Goal: Information Seeking & Learning: Learn about a topic

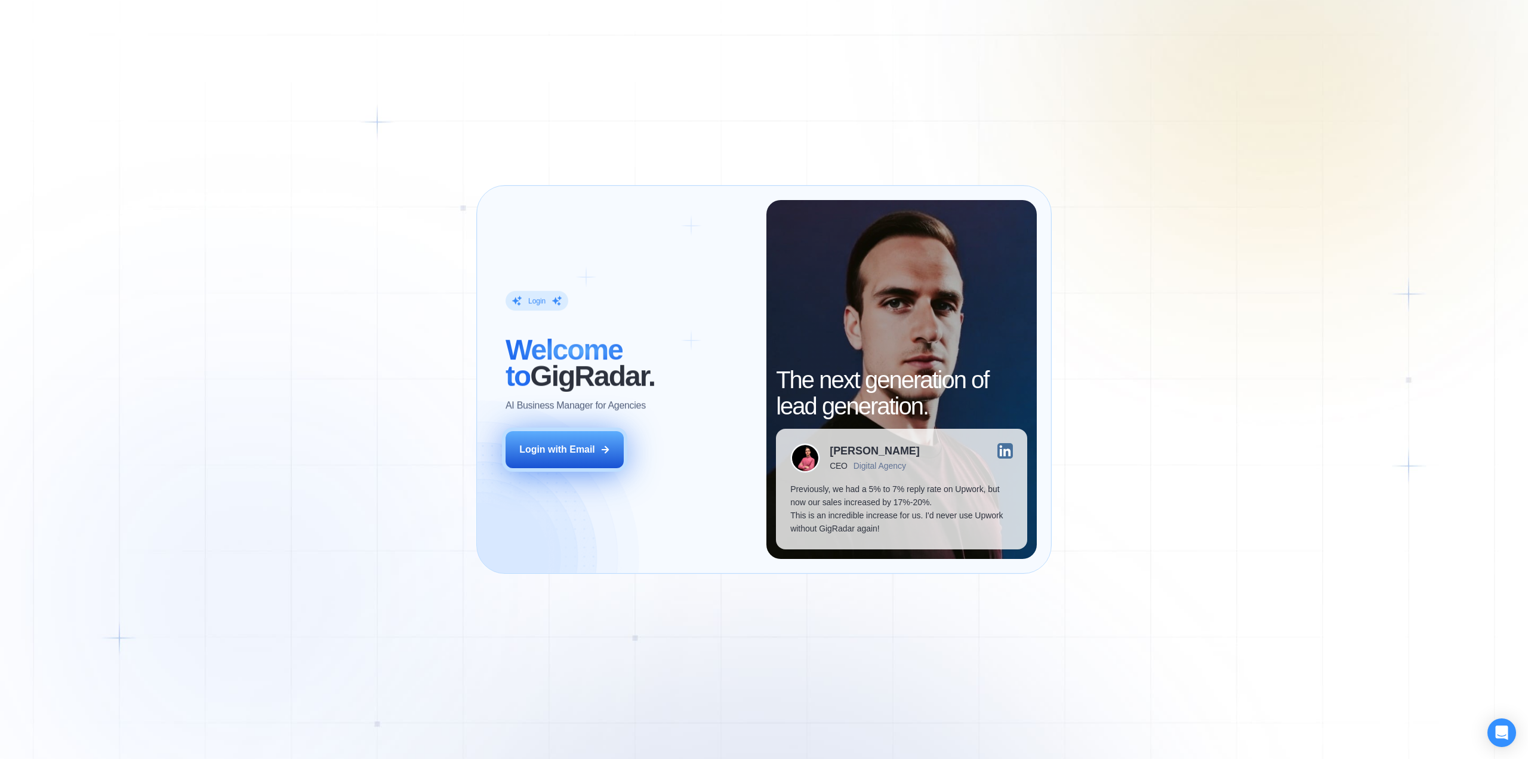
click at [564, 452] on div "Login with Email" at bounding box center [557, 449] width 76 height 13
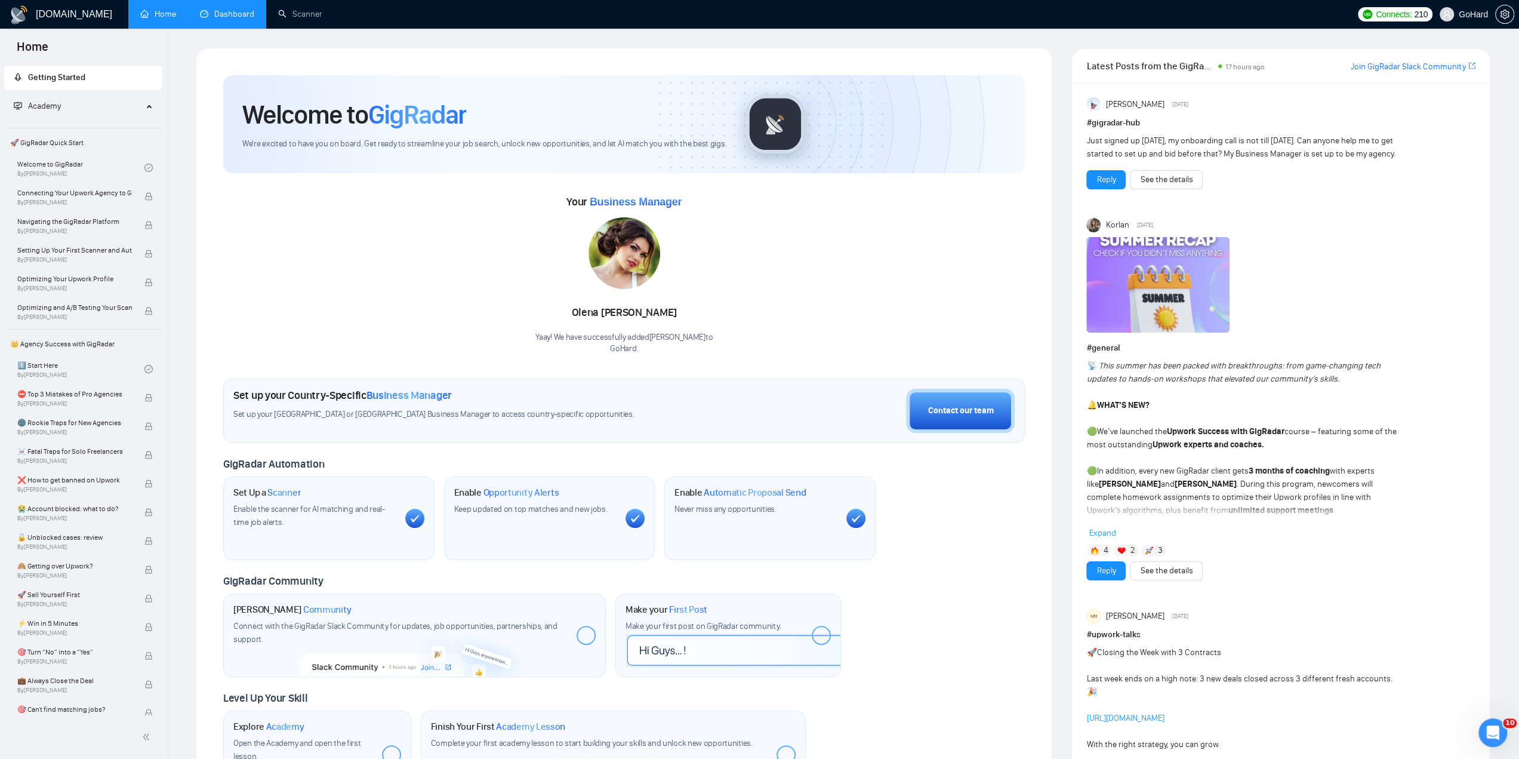
click at [248, 14] on link "Dashboard" at bounding box center [227, 14] width 54 height 10
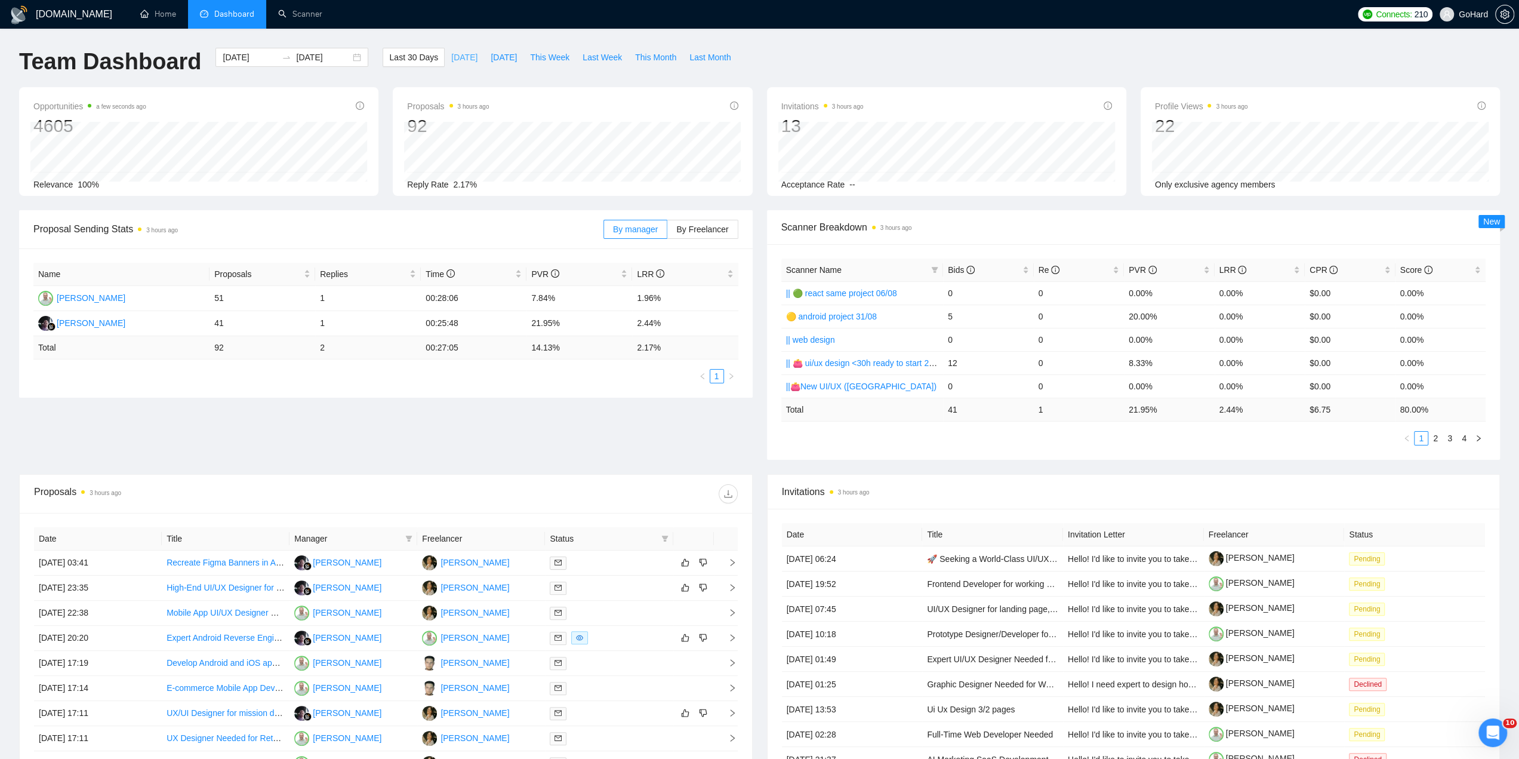
click at [451, 56] on span "[DATE]" at bounding box center [464, 57] width 26 height 13
type input "[DATE]"
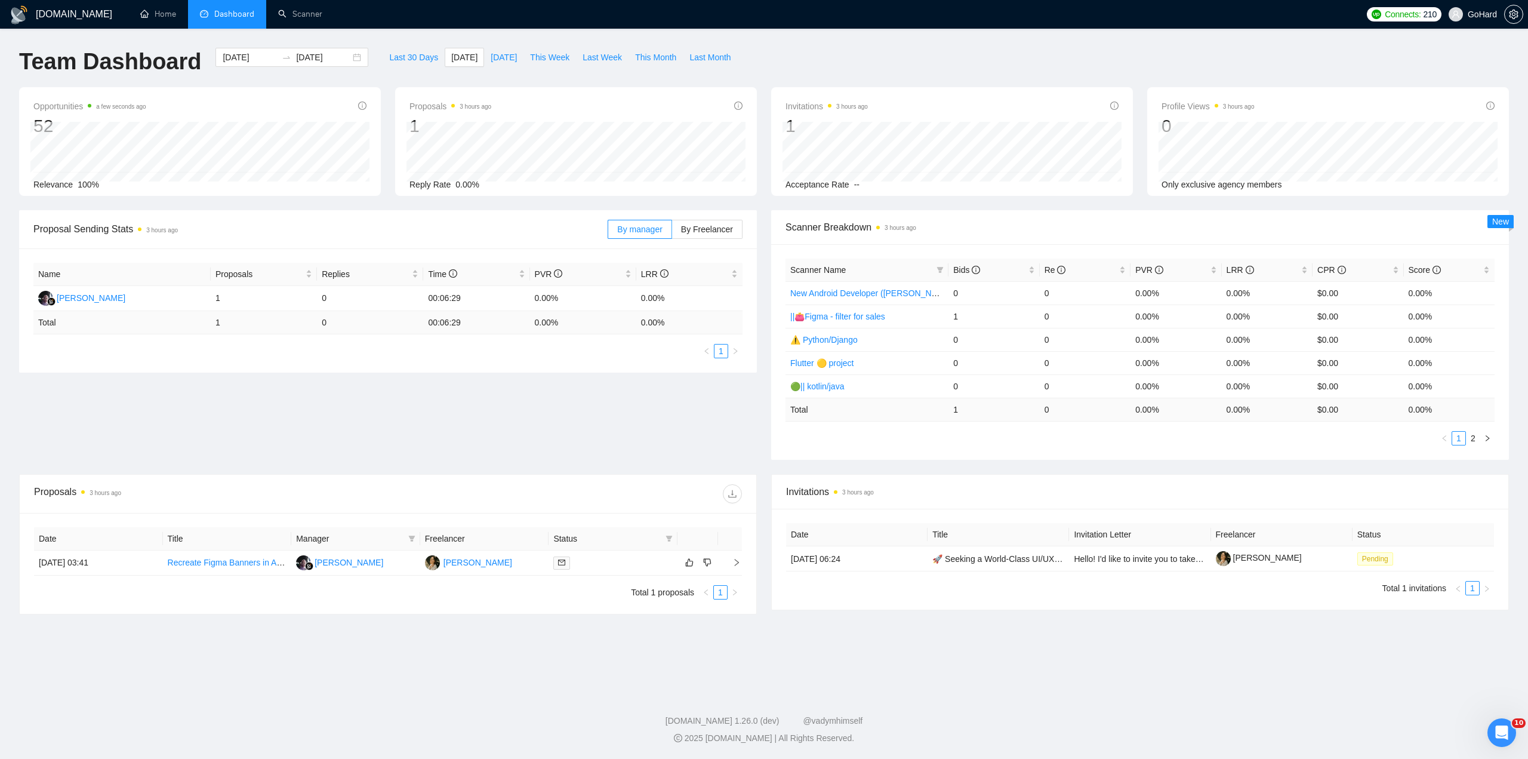
click at [1162, 659] on main "Team Dashboard [DATE] [DATE] Last 30 Days [DATE] [DATE] This Week Last Week Thi…" at bounding box center [764, 357] width 1490 height 619
click at [311, 16] on link "Scanner" at bounding box center [300, 14] width 44 height 10
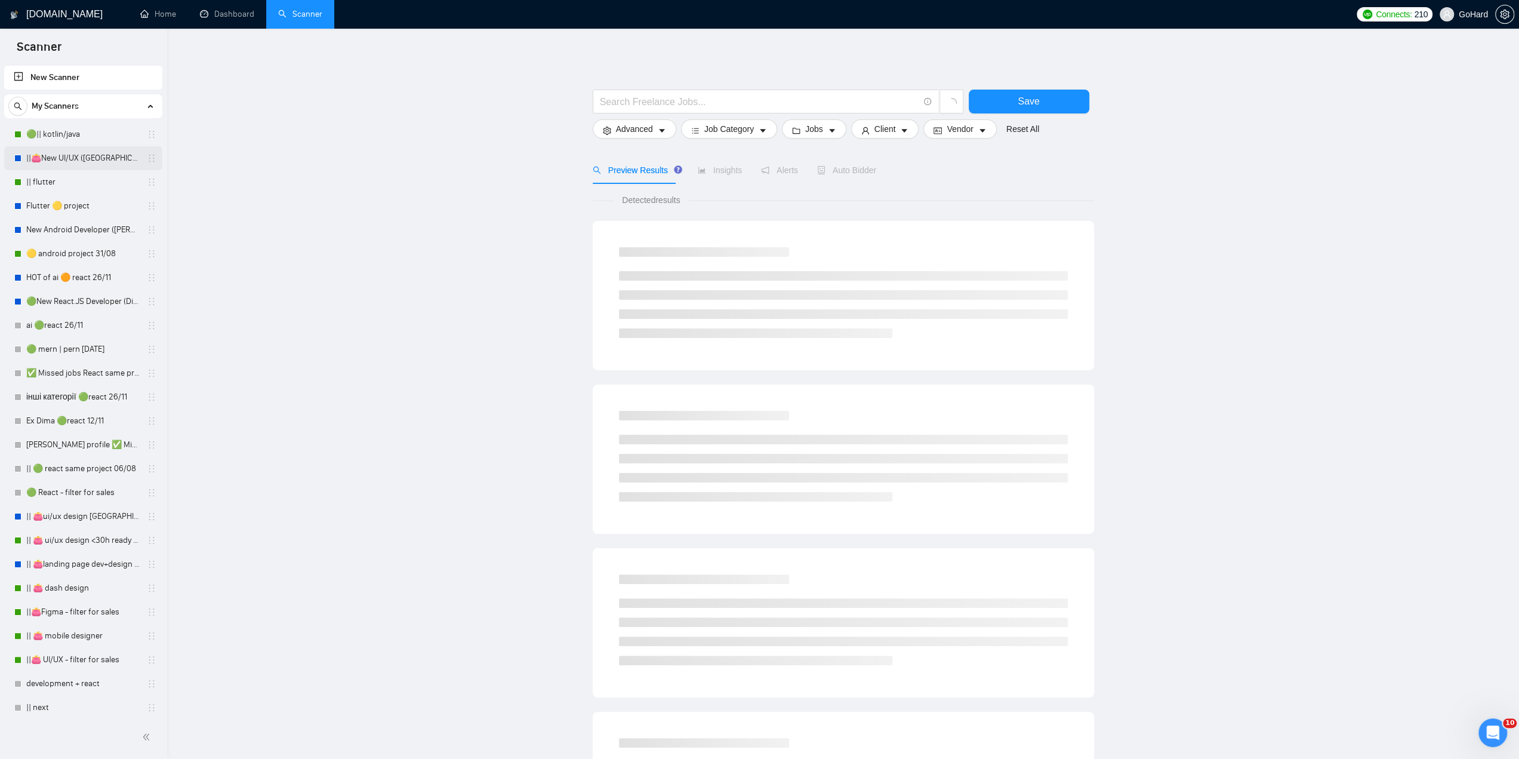
click at [77, 152] on link "||👛New UI/UX ([GEOGRAPHIC_DATA])" at bounding box center [82, 158] width 113 height 24
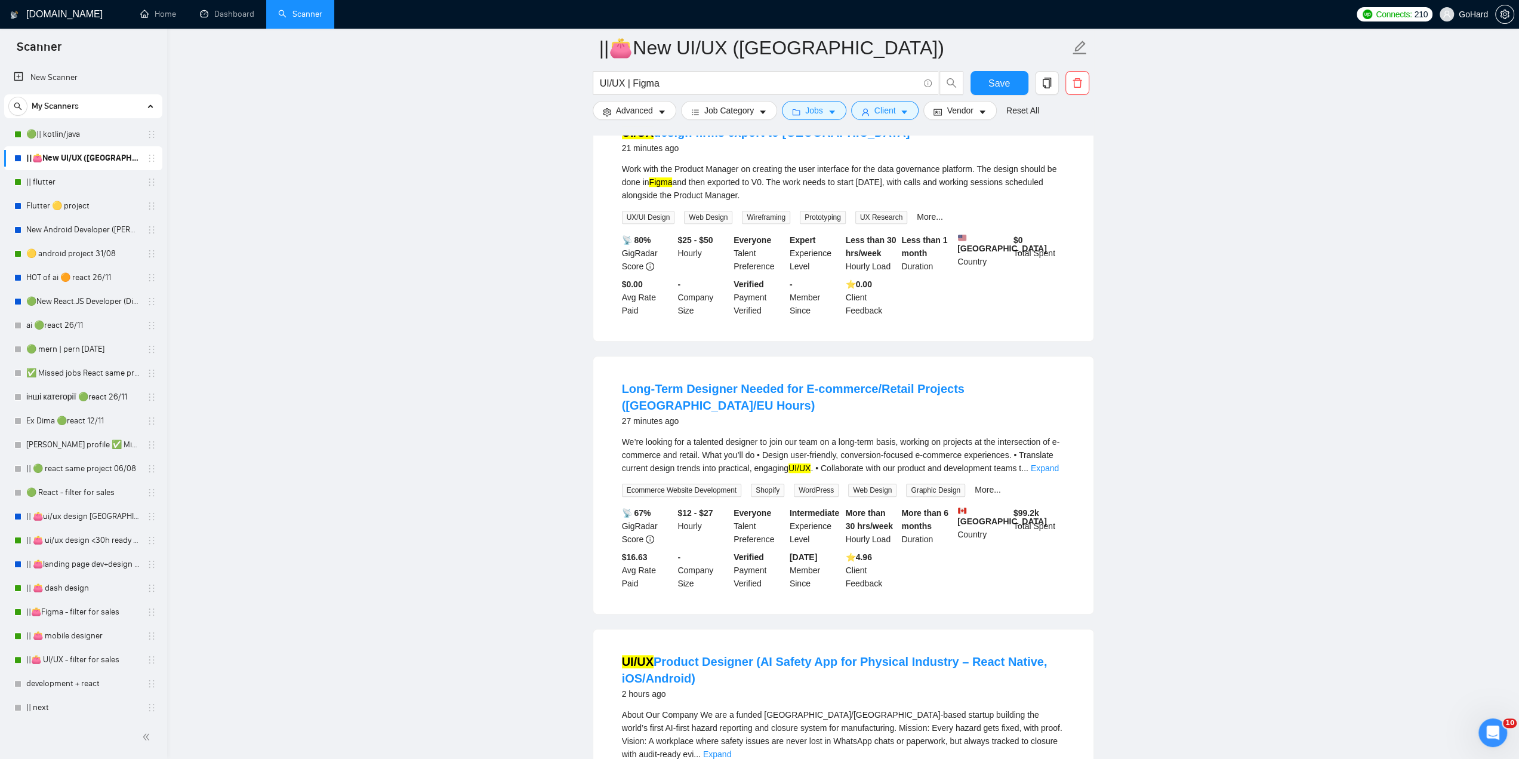
scroll to position [696, 0]
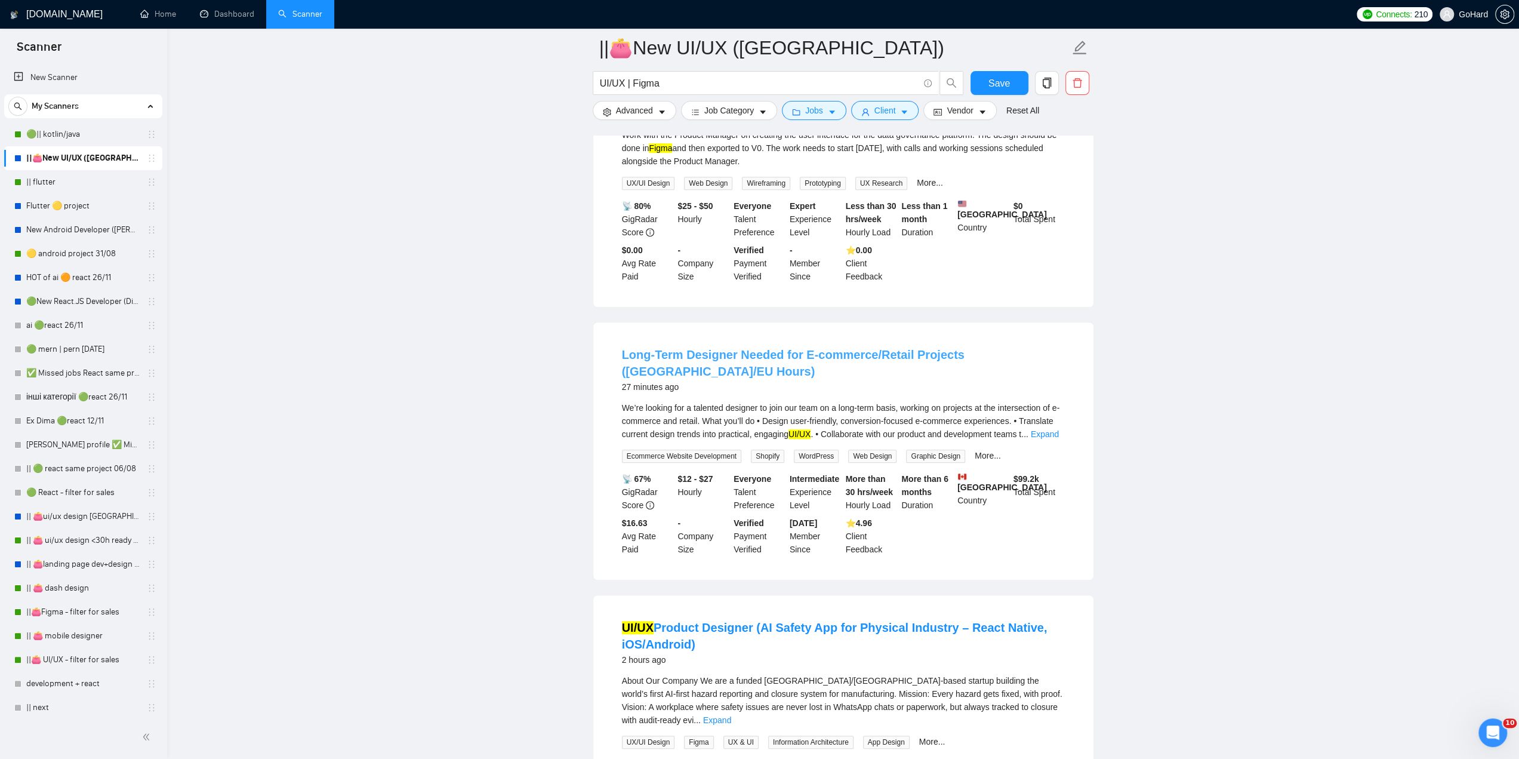
click at [965, 370] on link "Long-Term Designer Needed for E-commerce/Retail Projects (UK/EU Hours)" at bounding box center [793, 363] width 343 height 30
click at [100, 303] on link "🟢New React.JS Developer (Dima H)" at bounding box center [82, 302] width 113 height 24
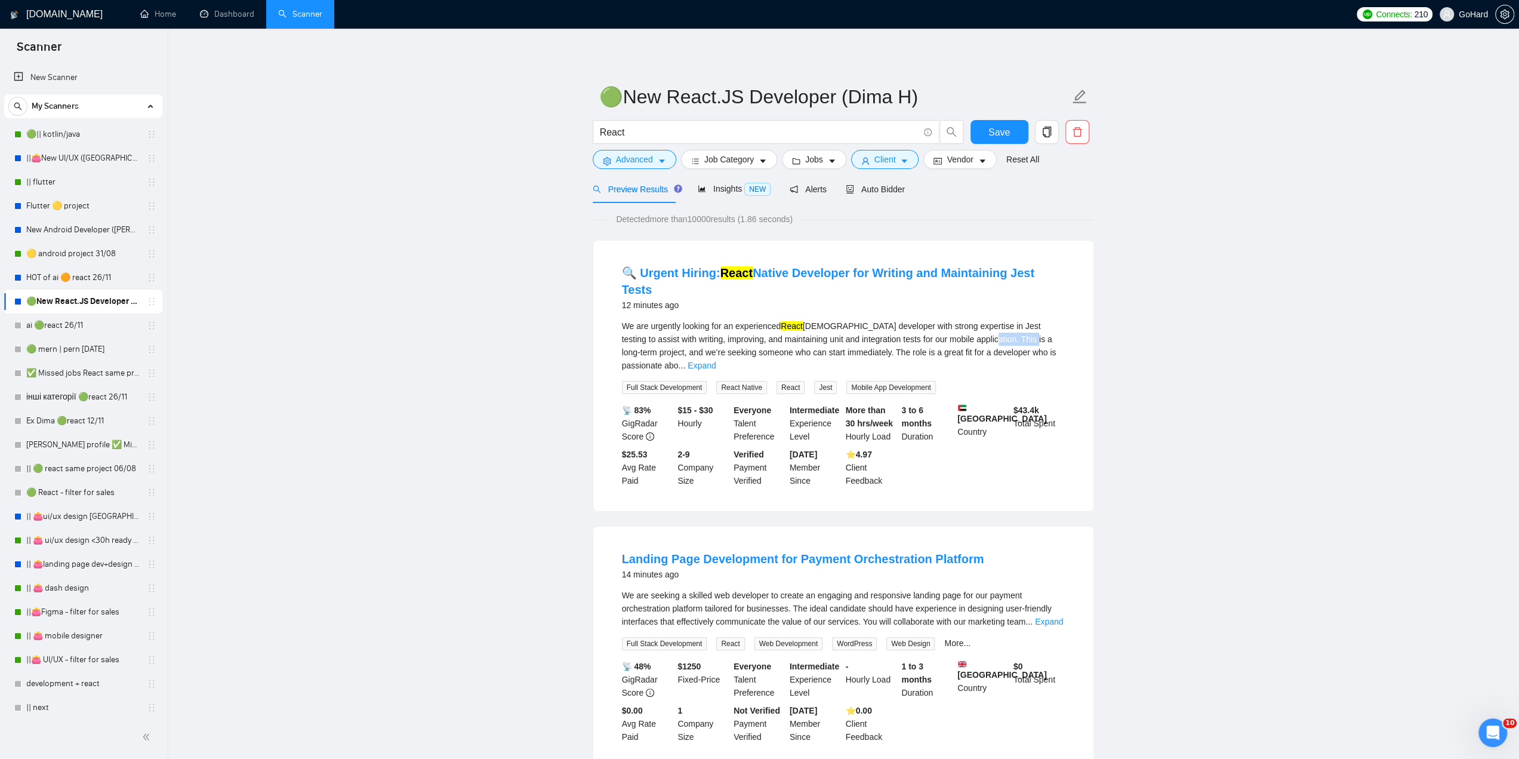
drag, startPoint x: 965, startPoint y: 316, endPoint x: 1004, endPoint y: 317, distance: 38.8
click at [1004, 319] on div "We are urgently looking for an experienced React Native developer with strong e…" at bounding box center [843, 345] width 443 height 53
drag, startPoint x: 927, startPoint y: 316, endPoint x: 934, endPoint y: 316, distance: 6.6
click at [930, 319] on div "We are urgently looking for an experienced React Native developer with strong e…" at bounding box center [843, 345] width 443 height 53
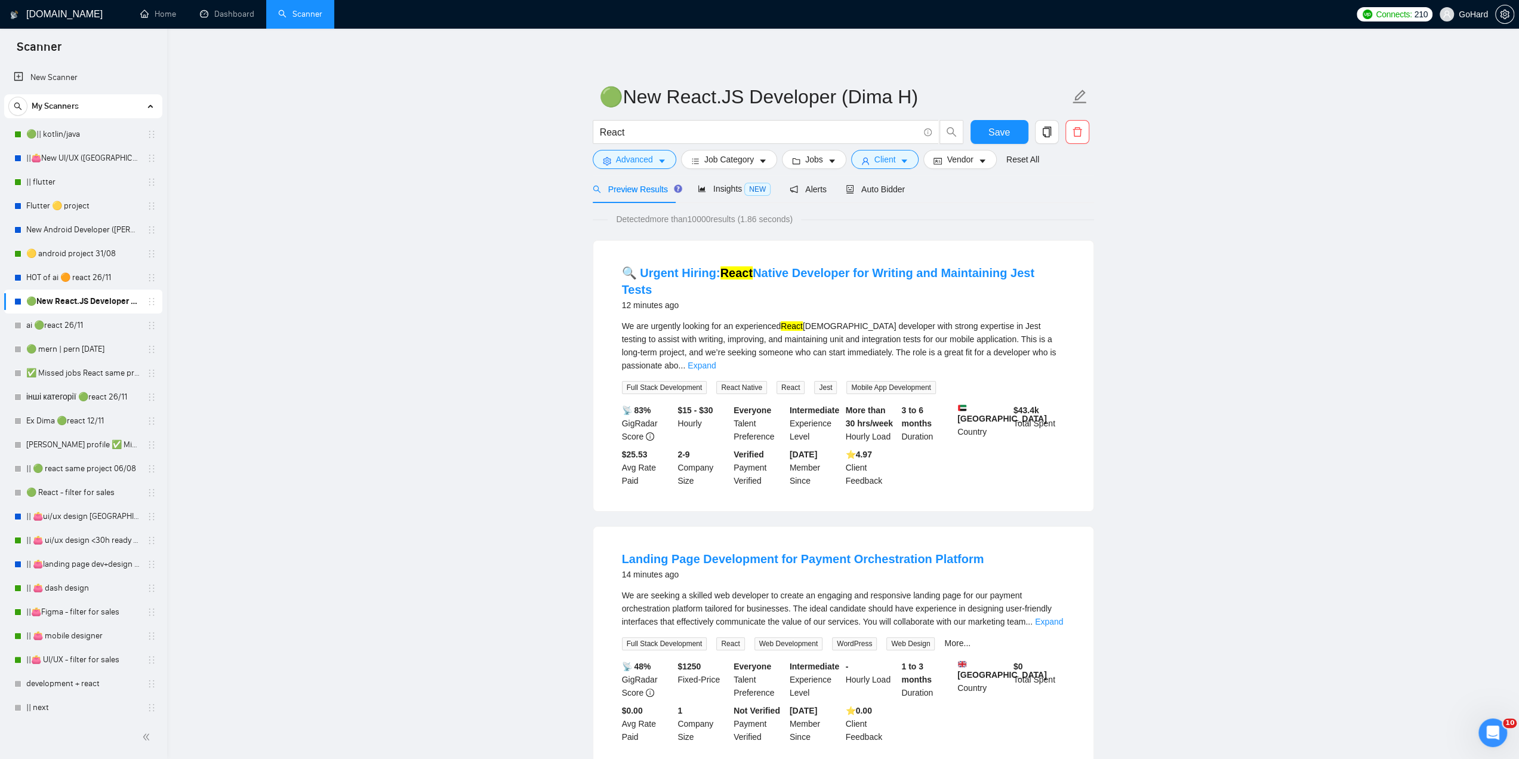
click at [934, 319] on div "We are urgently looking for an experienced React Native developer with strong e…" at bounding box center [843, 345] width 443 height 53
click at [936, 319] on div "We are urgently looking for an experienced React Native developer with strong e…" at bounding box center [843, 345] width 443 height 53
click at [955, 319] on div "We are urgently looking for an experienced React Native developer with strong e…" at bounding box center [843, 345] width 443 height 53
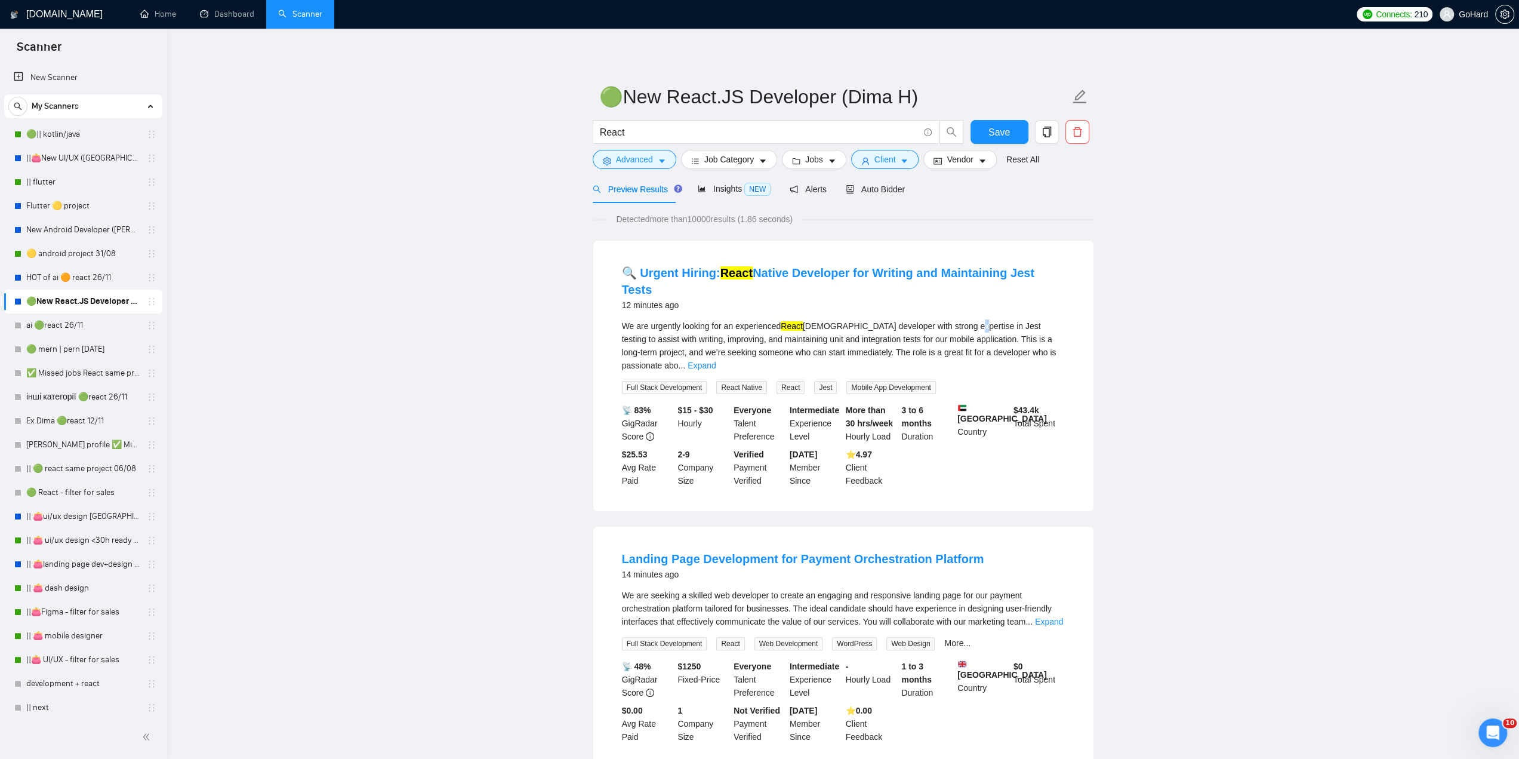
click at [960, 319] on div "We are urgently looking for an experienced React Native developer with strong e…" at bounding box center [843, 345] width 443 height 53
